Goal: Information Seeking & Learning: Learn about a topic

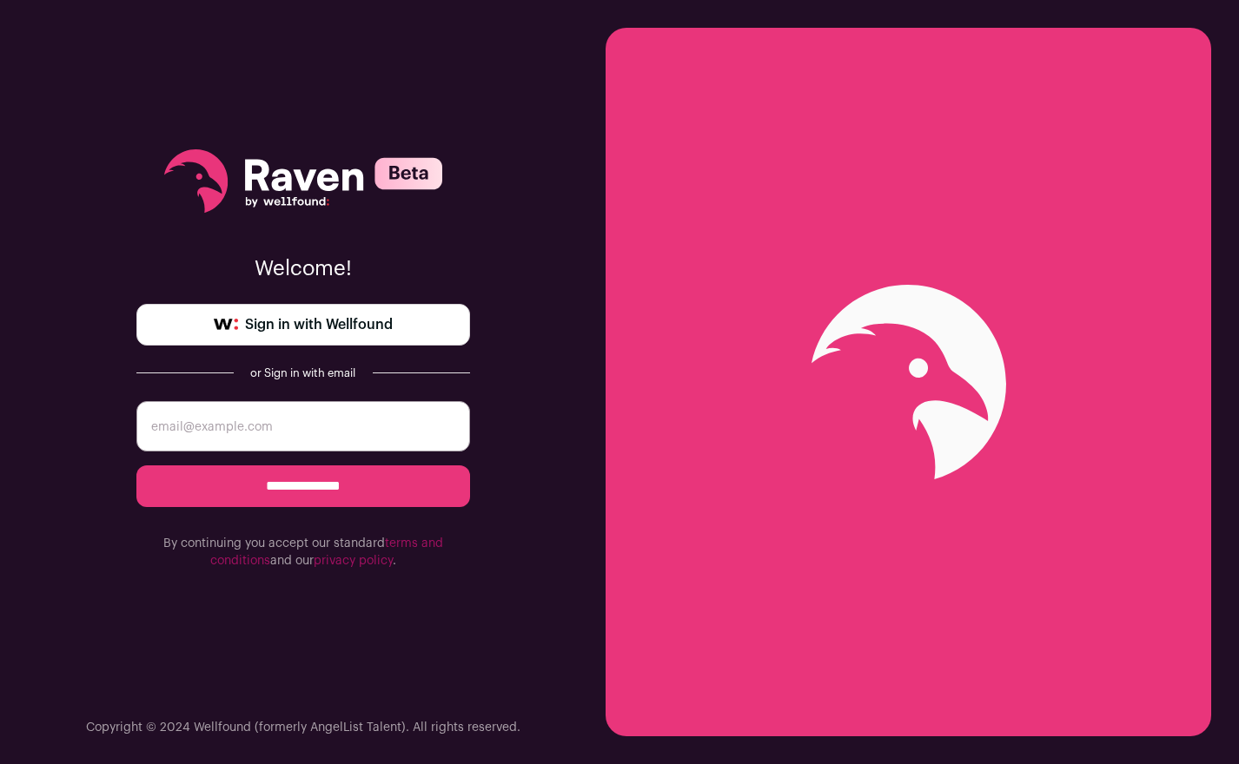
click at [253, 345] on div "**********" at bounding box center [303, 359] width 334 height 719
click at [277, 329] on span "Sign in with Wellfound" at bounding box center [319, 324] width 148 height 21
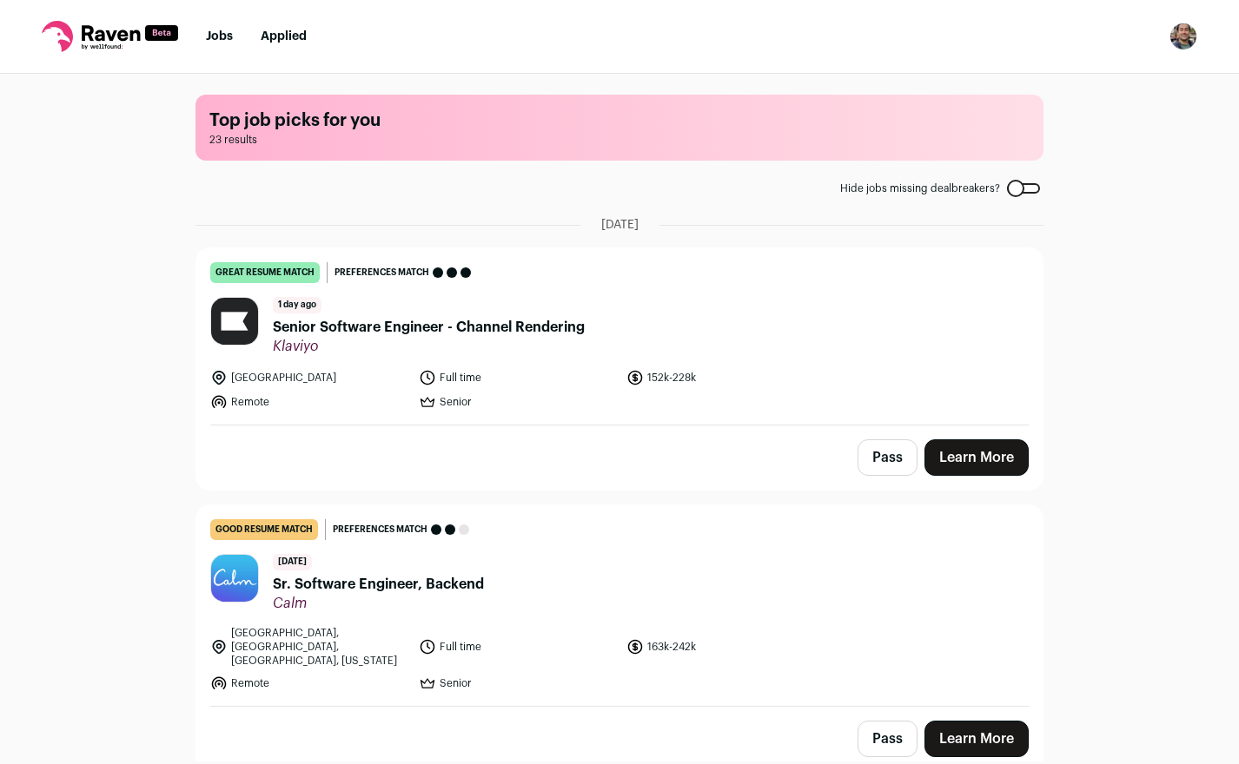
click at [519, 327] on span "Senior Software Engineer - Channel Rendering" at bounding box center [429, 327] width 312 height 21
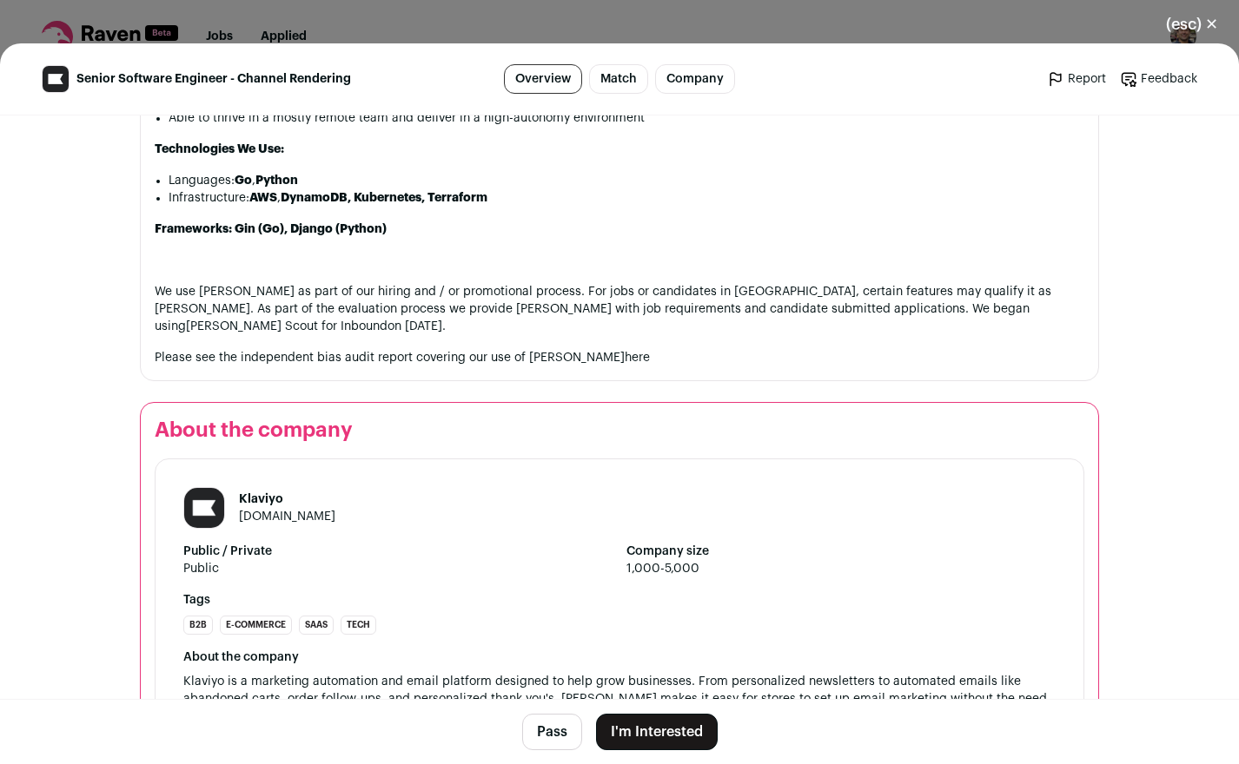
scroll to position [1338, 0]
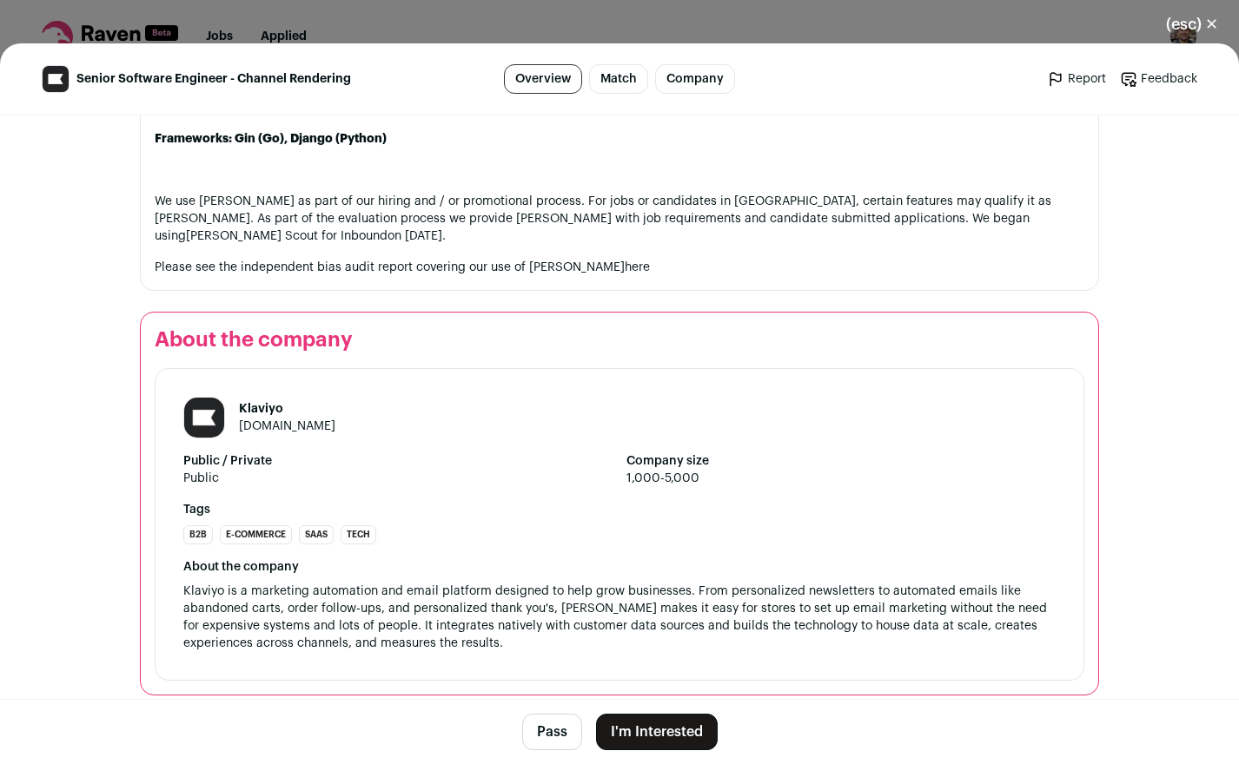
click at [1188, 18] on button "(esc) ✕" at bounding box center [1192, 24] width 94 height 38
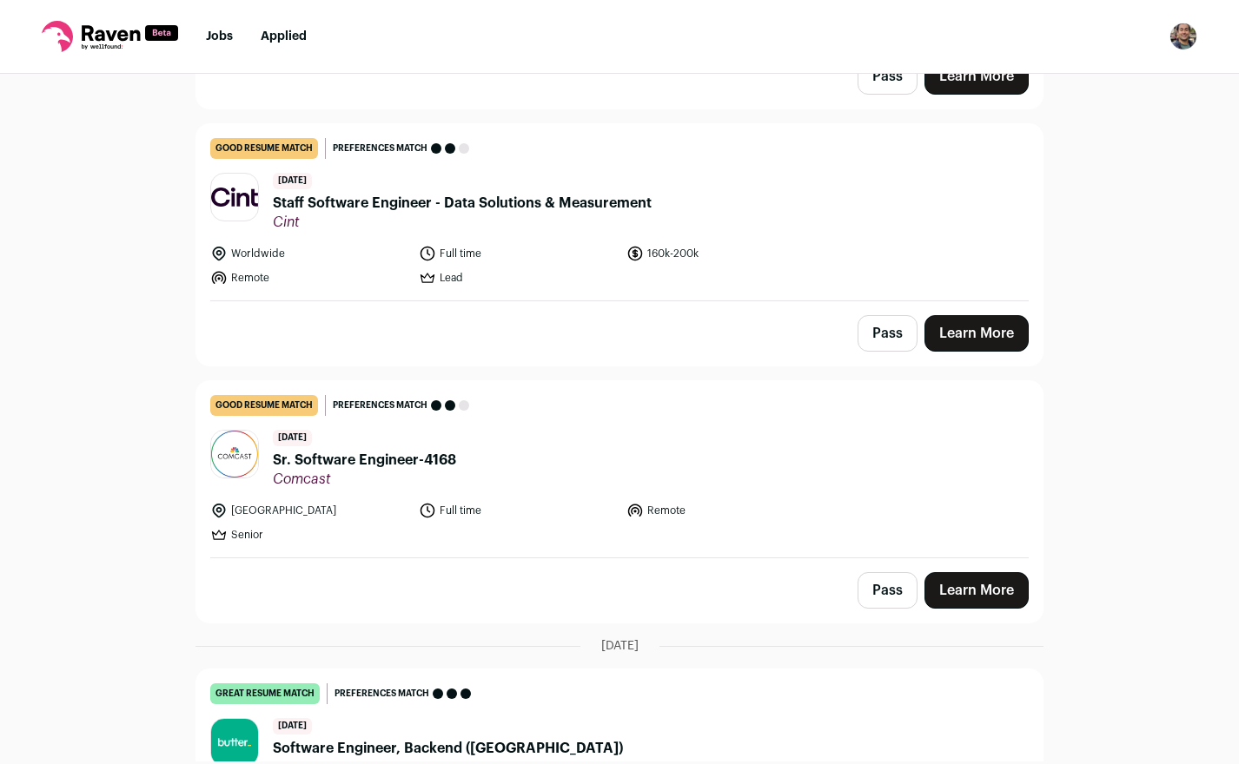
scroll to position [1358, 0]
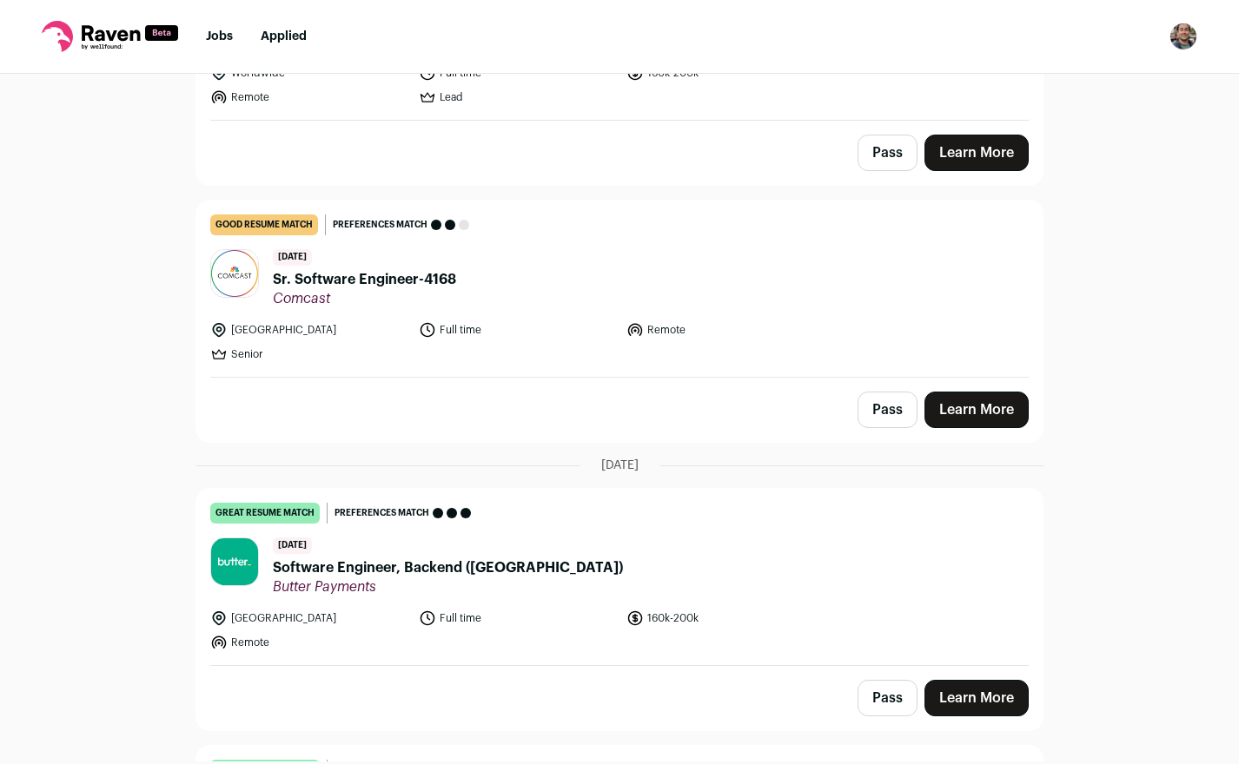
click at [436, 578] on span "Butter Payments" at bounding box center [448, 586] width 350 height 17
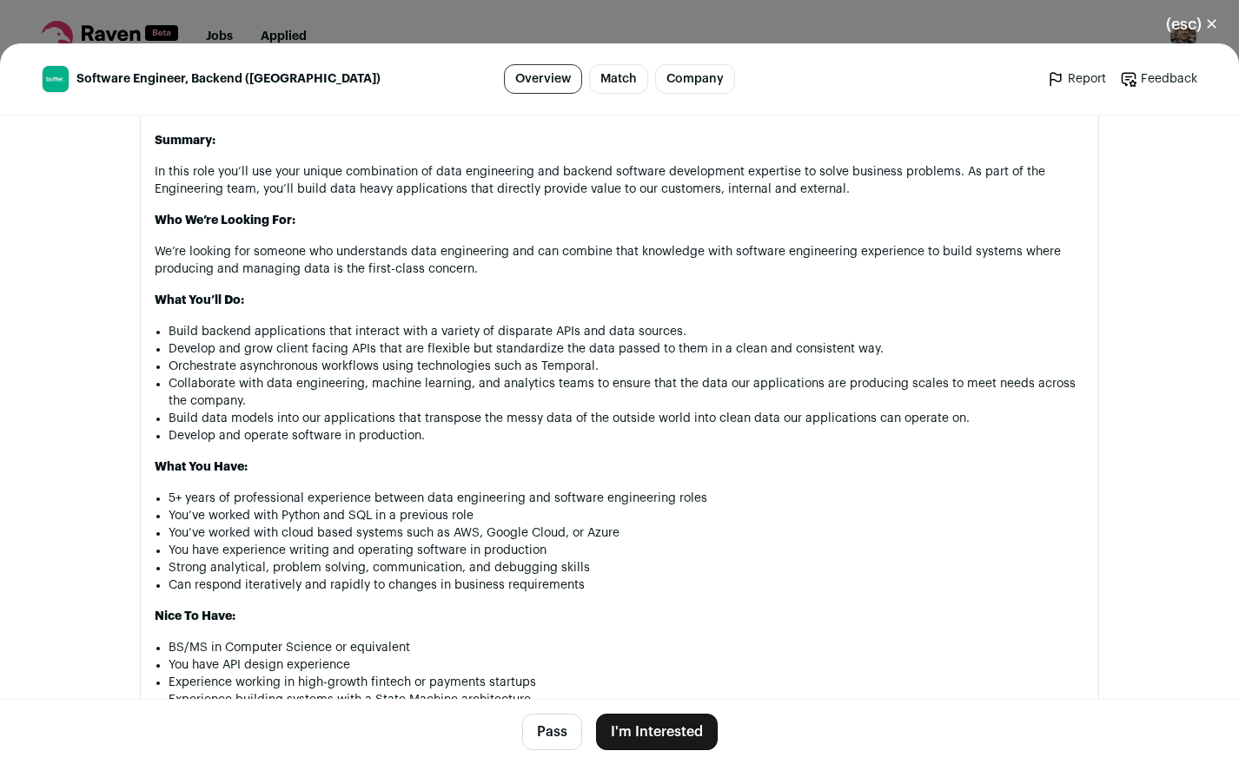
scroll to position [1011, 0]
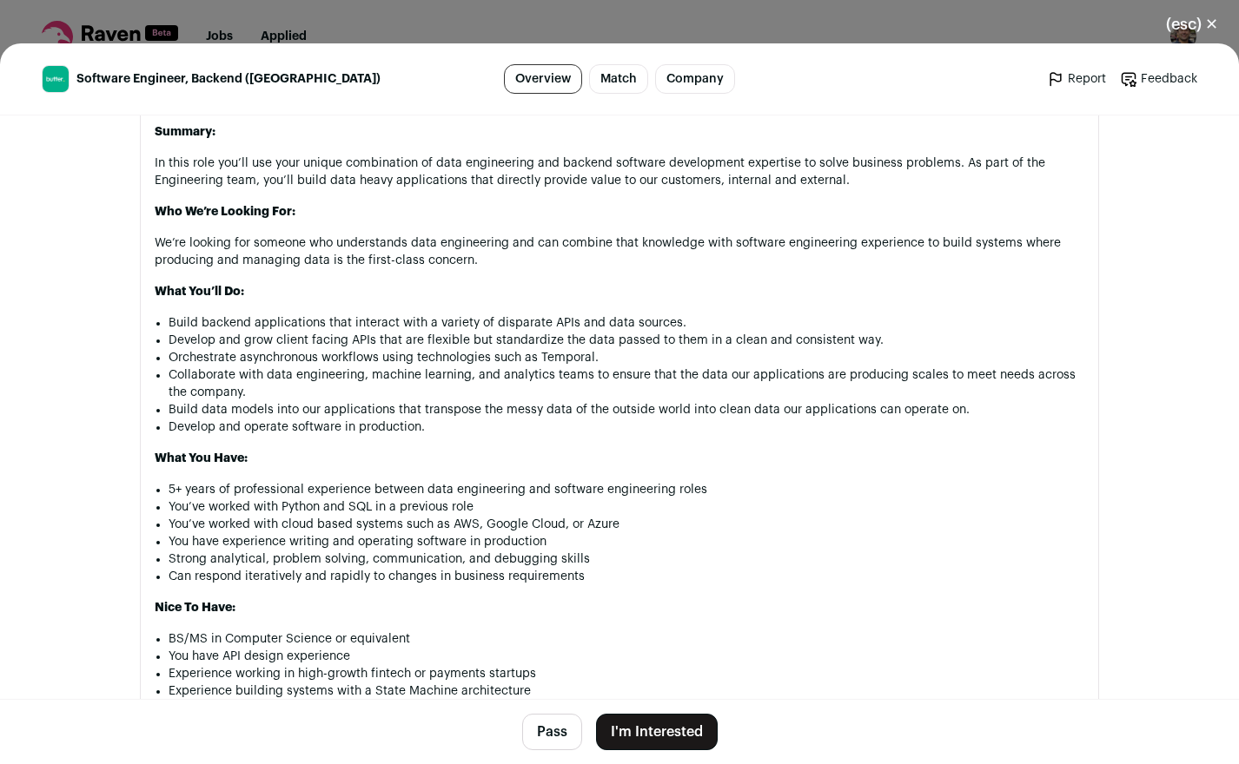
click at [1199, 13] on button "(esc) ✕" at bounding box center [1192, 24] width 94 height 38
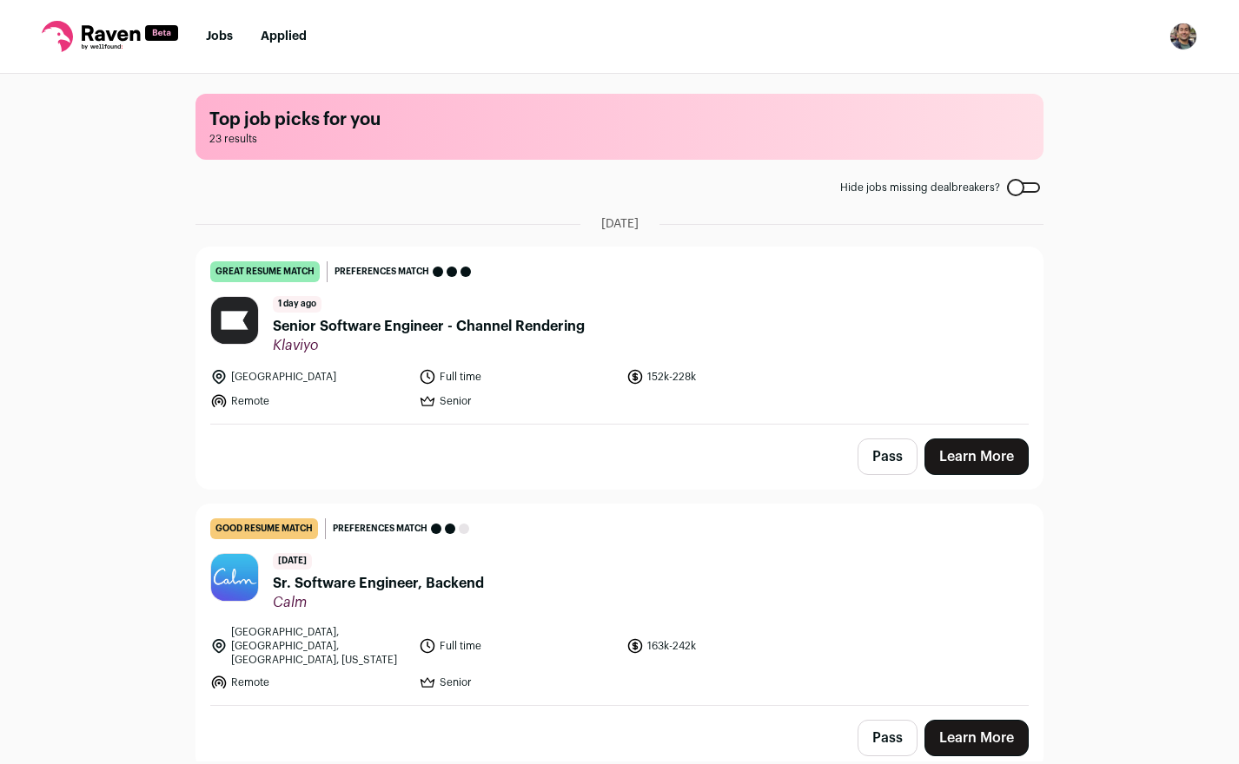
scroll to position [0, 0]
